Goal: Task Accomplishment & Management: Manage account settings

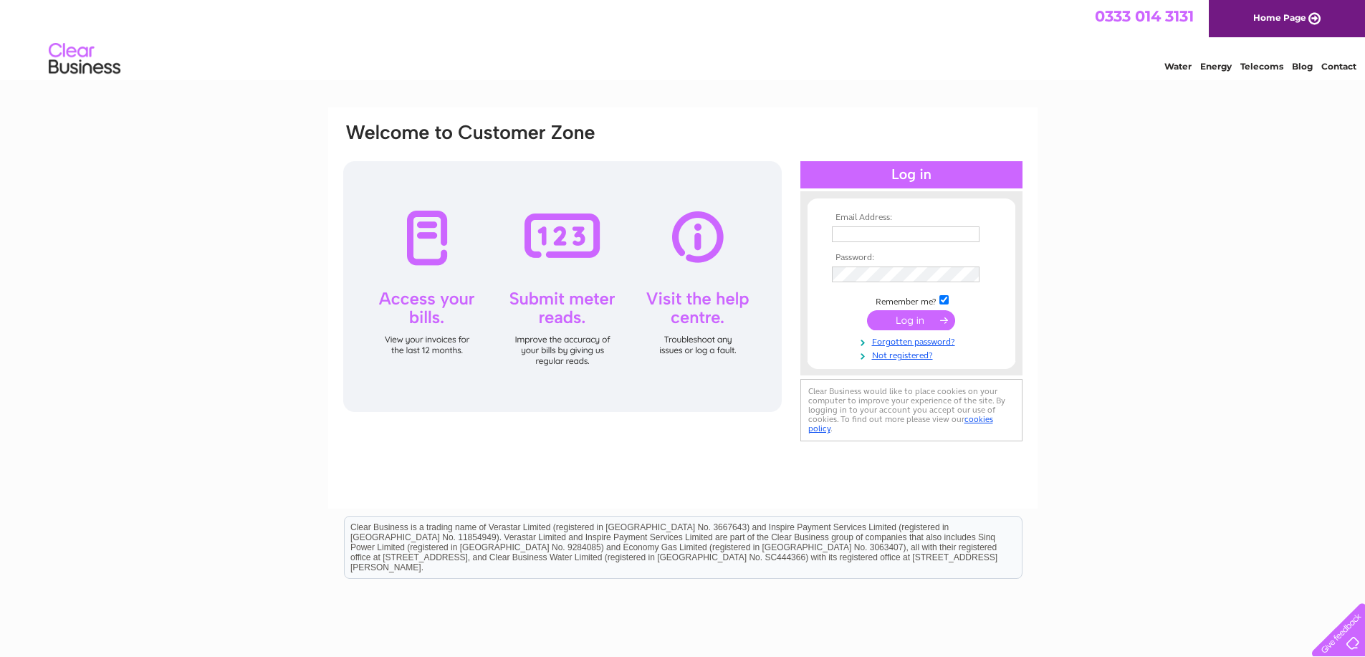
type input "mjcluckandchuck@gmail.com"
click at [906, 317] on input "submit" at bounding box center [911, 320] width 88 height 20
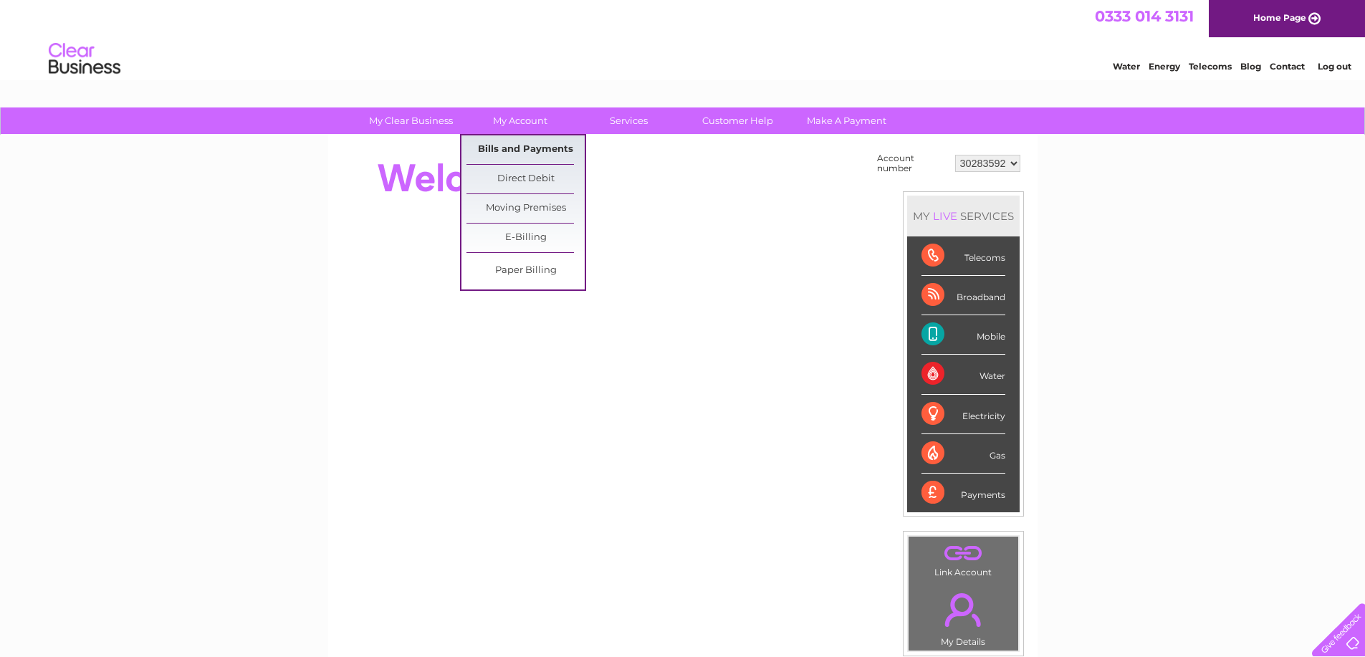
click at [520, 150] on link "Bills and Payments" at bounding box center [526, 149] width 118 height 29
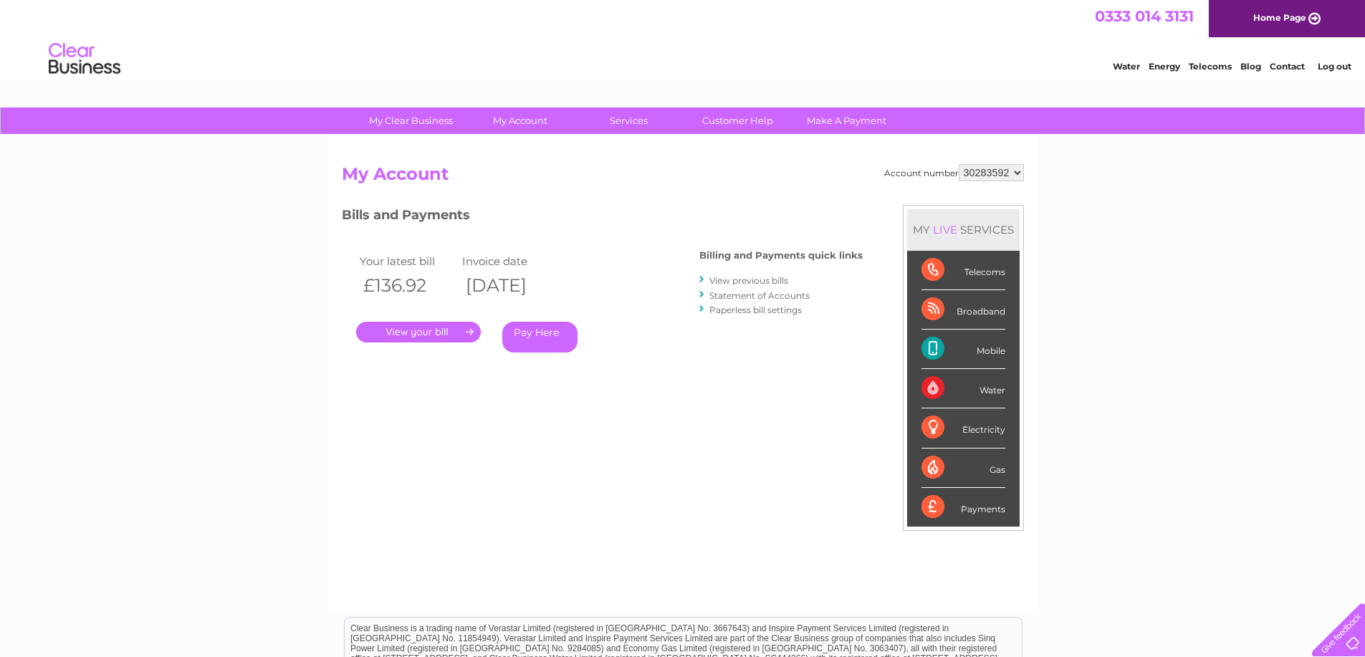
click at [816, 237] on div "Billing and Payments quick links View previous bills Statement of Accounts Pape…" at bounding box center [780, 284] width 163 height 94
click at [1300, 15] on link "Home Page" at bounding box center [1287, 18] width 156 height 37
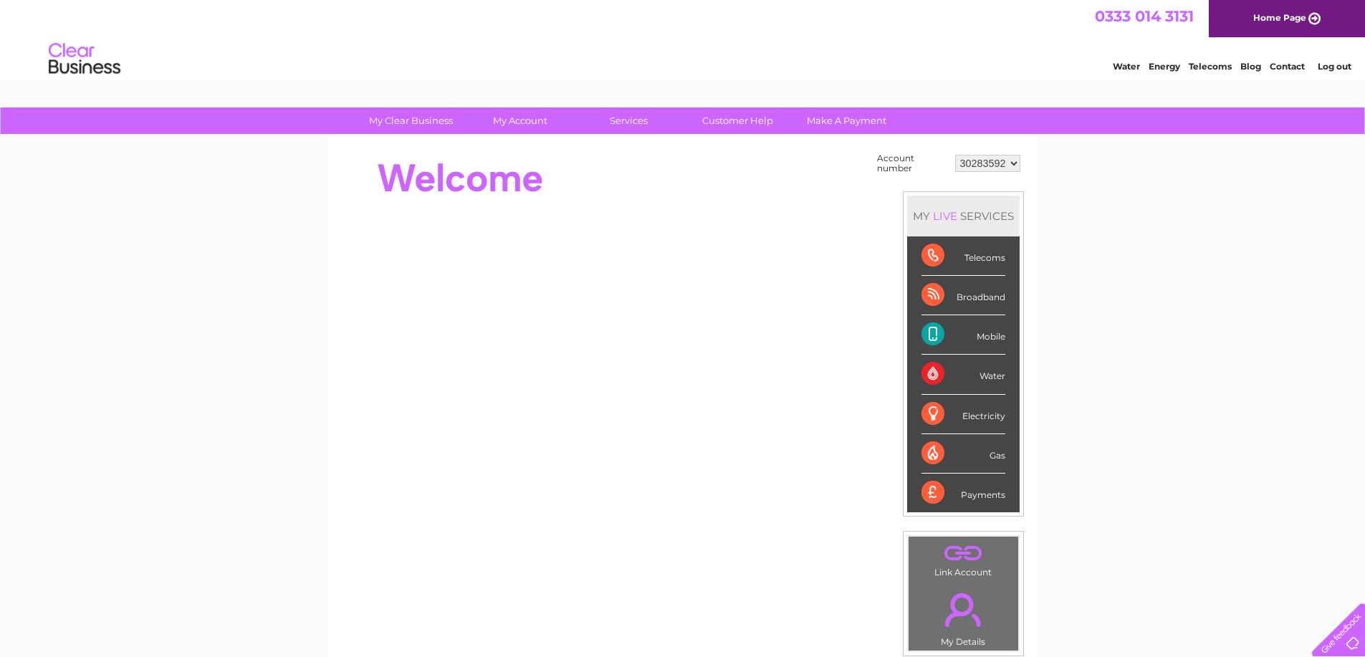
click at [1004, 162] on select "30283592" at bounding box center [987, 163] width 65 height 17
click at [968, 609] on link "." at bounding box center [963, 610] width 102 height 50
